Goal: Find specific page/section: Find specific page/section

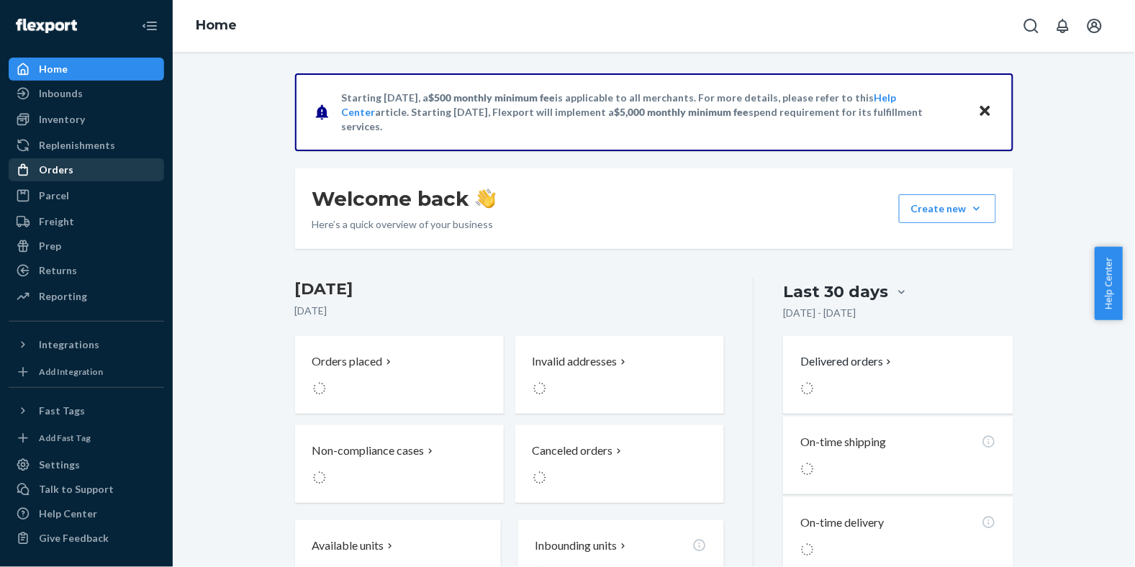
click at [83, 175] on div "Orders" at bounding box center [86, 170] width 153 height 20
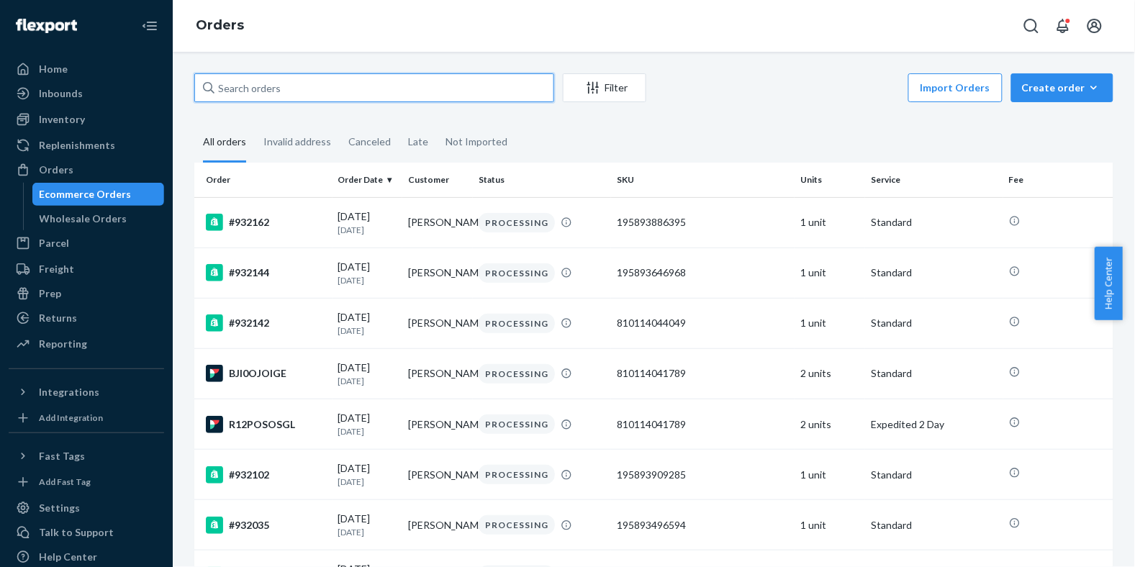
click at [492, 84] on input "text" at bounding box center [374, 87] width 360 height 29
paste input "[PERSON_NAME]"
type input "[PERSON_NAME]"
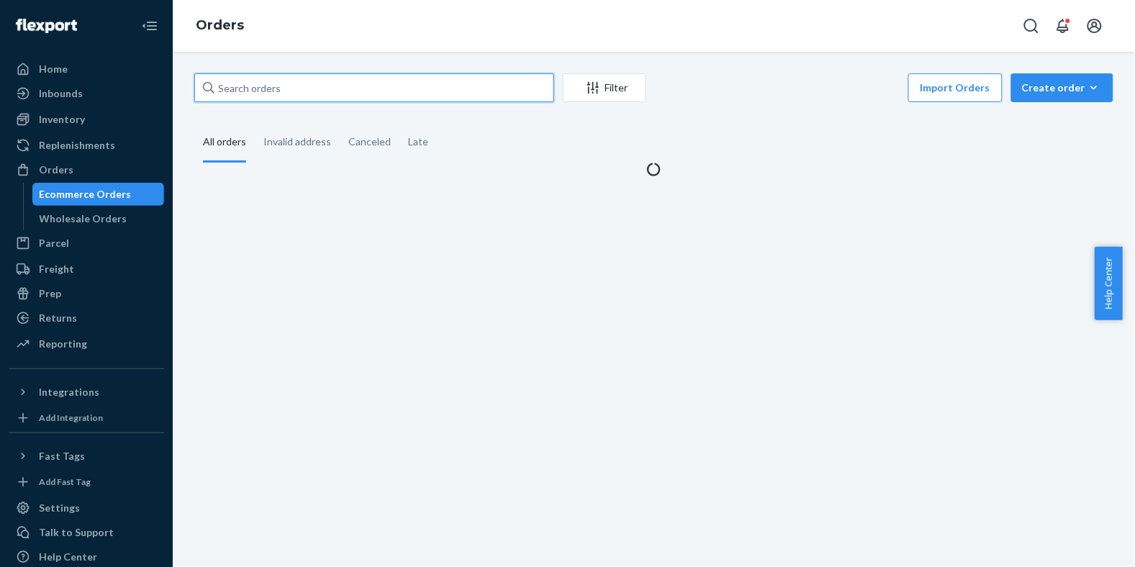
paste input "[PERSON_NAME]"
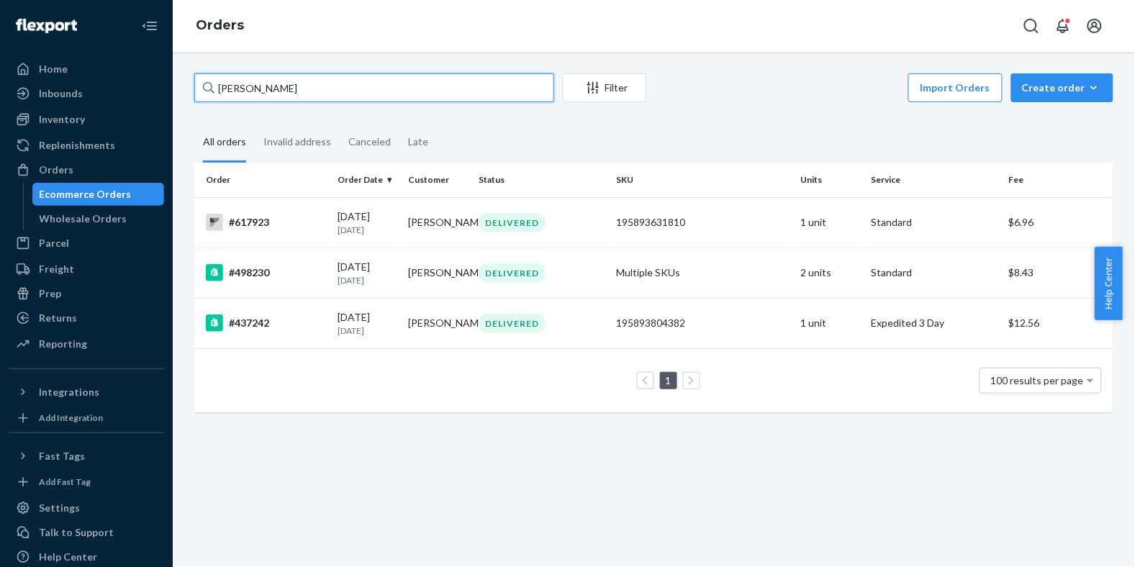
paste input "[PERSON_NAME]"
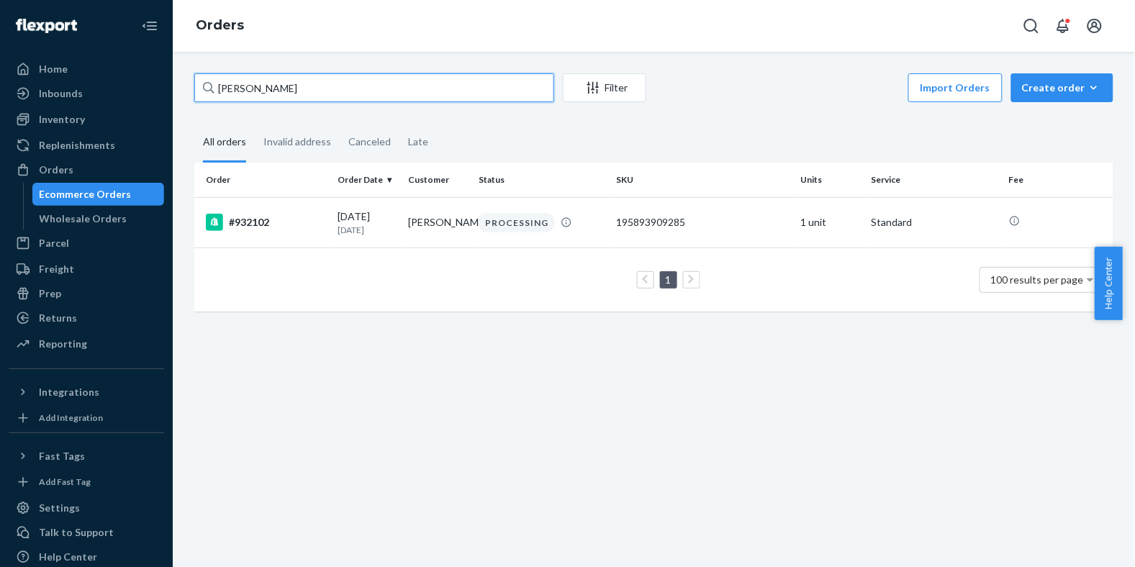
paste input "[PERSON_NAME]"
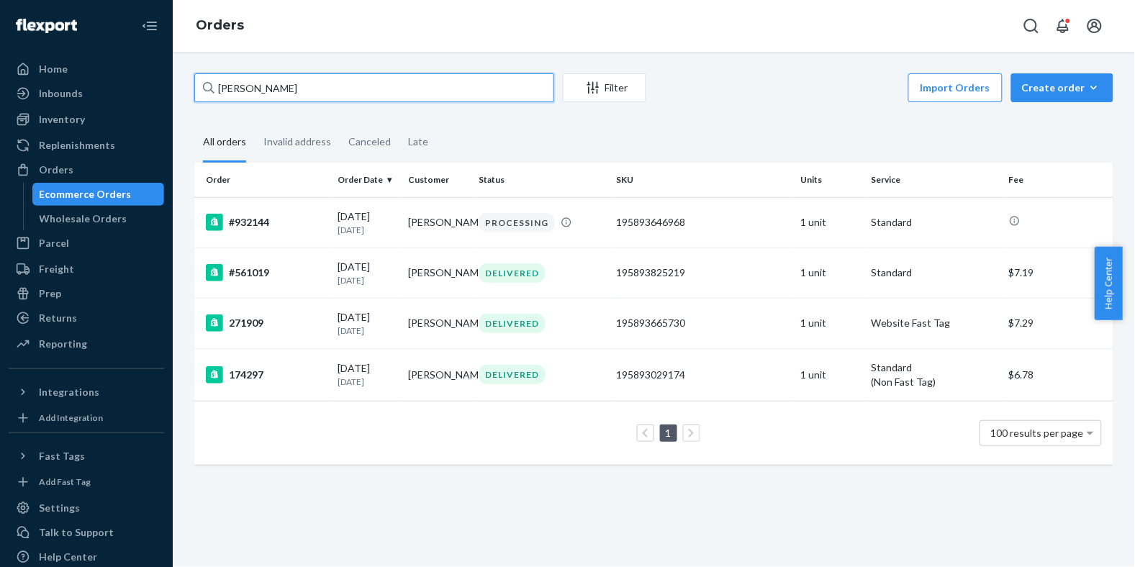
paste input "[PERSON_NAME]"
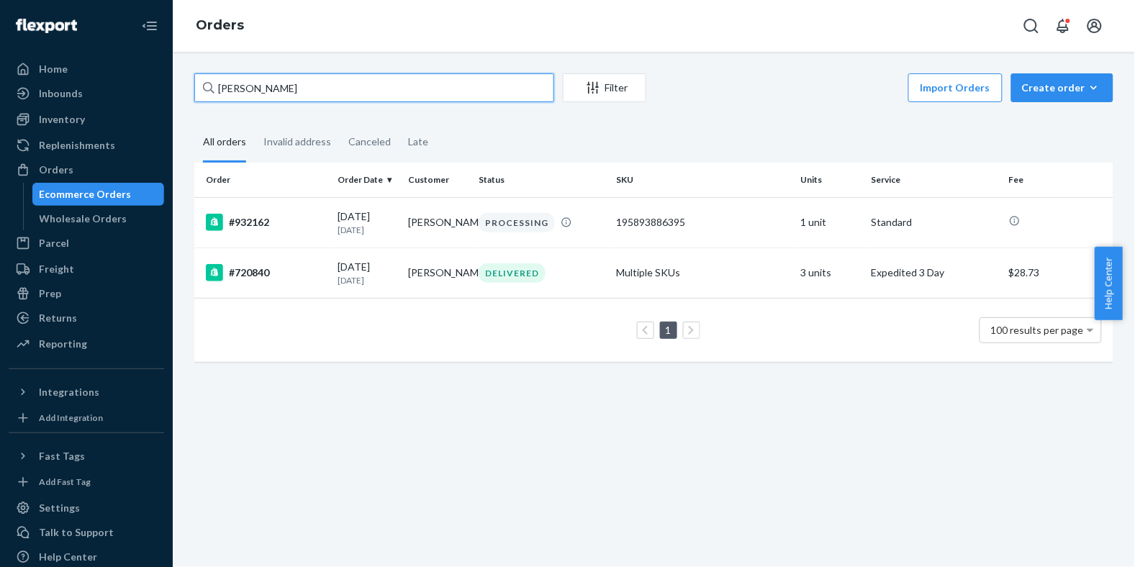
type input "[PERSON_NAME]"
